Goal: Information Seeking & Learning: Learn about a topic

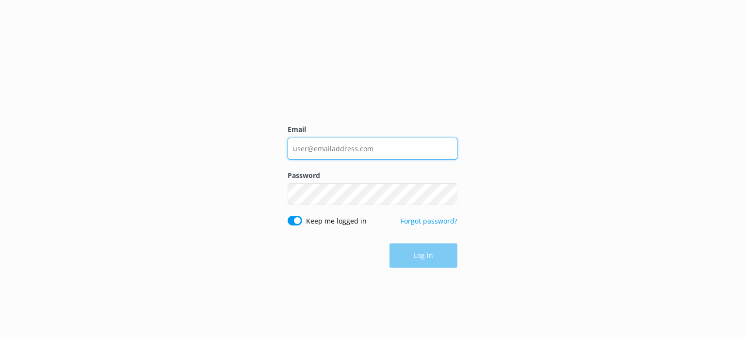
type input "[EMAIL_ADDRESS][DOMAIN_NAME]"
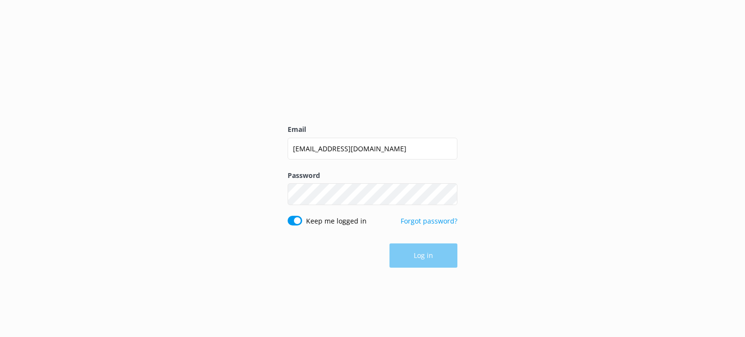
click at [419, 249] on div "Log in" at bounding box center [373, 256] width 170 height 24
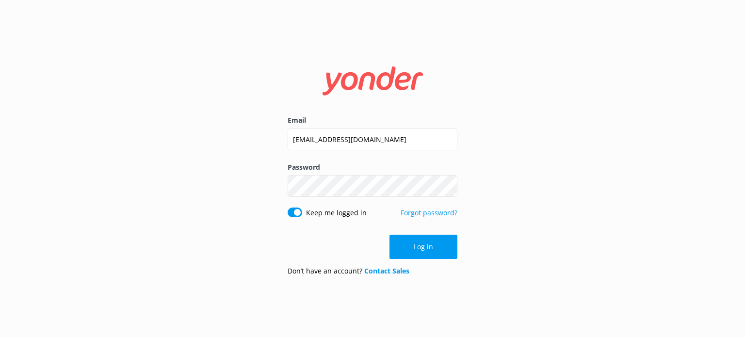
click at [419, 249] on button "Log in" at bounding box center [424, 247] width 68 height 24
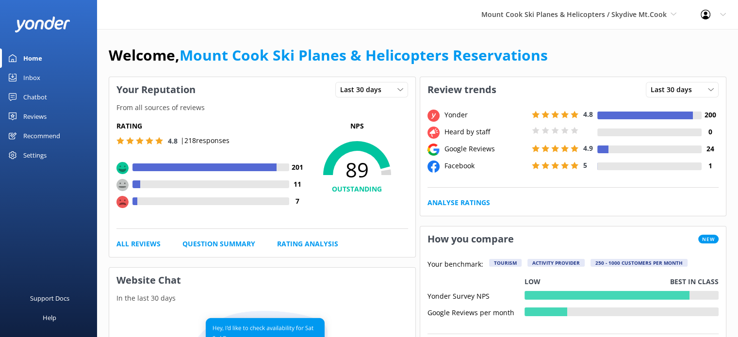
click at [39, 116] on div "Reviews" at bounding box center [34, 116] width 23 height 19
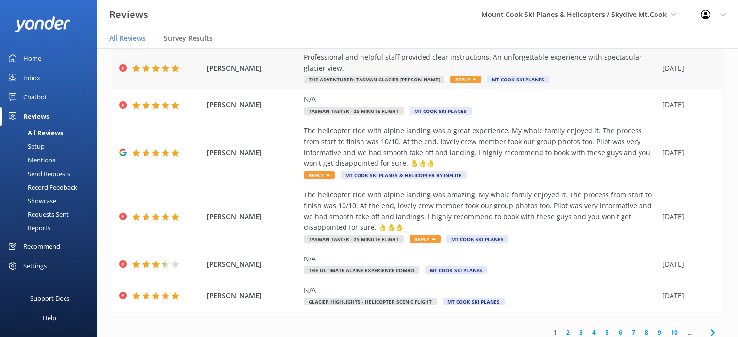
scroll to position [193, 0]
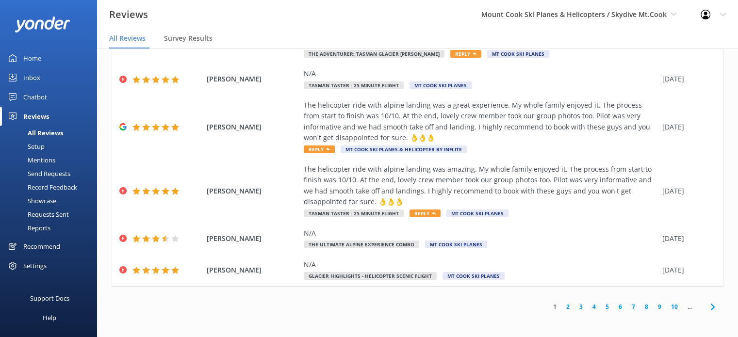
click at [561, 308] on link "2" at bounding box center [567, 306] width 13 height 9
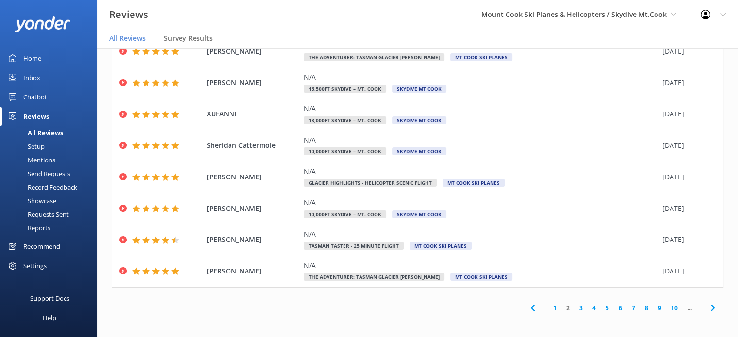
scroll to position [116, 0]
click at [574, 306] on link "3" at bounding box center [580, 307] width 13 height 9
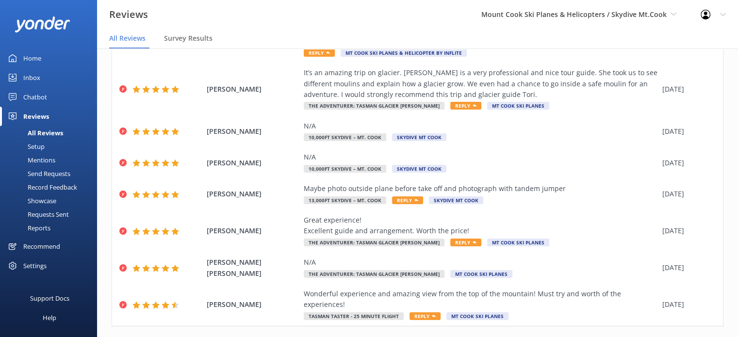
scroll to position [182, 0]
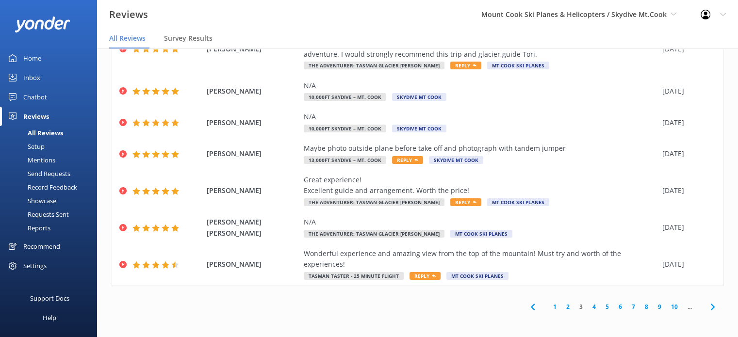
click at [588, 304] on link "4" at bounding box center [594, 306] width 13 height 9
